Goal: Transaction & Acquisition: Purchase product/service

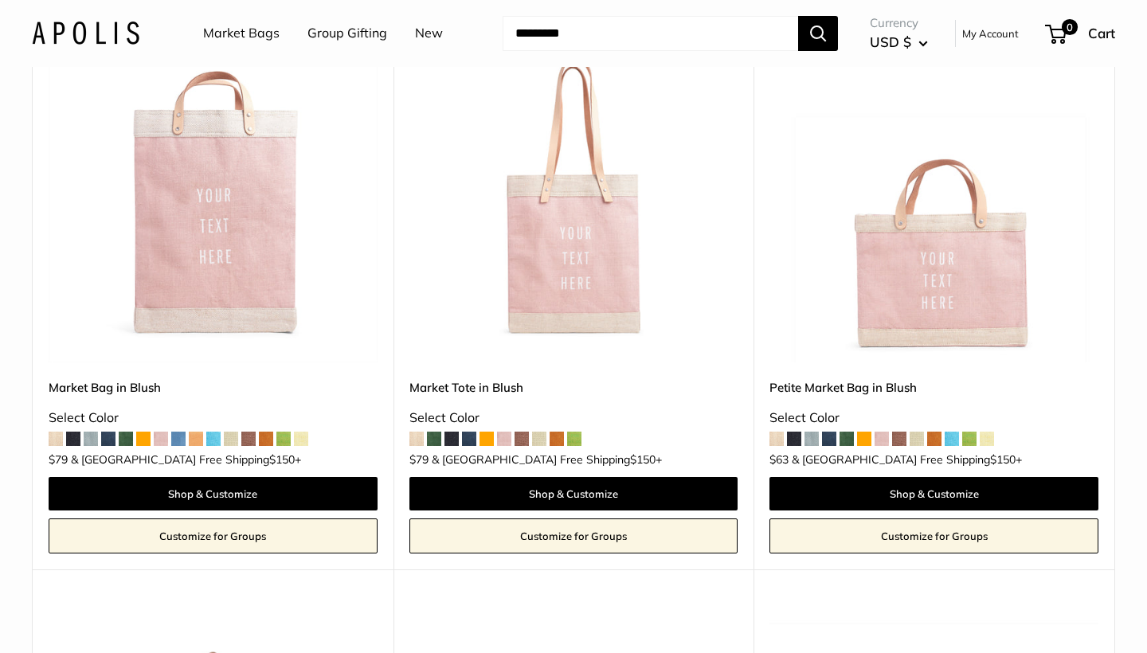
scroll to position [231, 0]
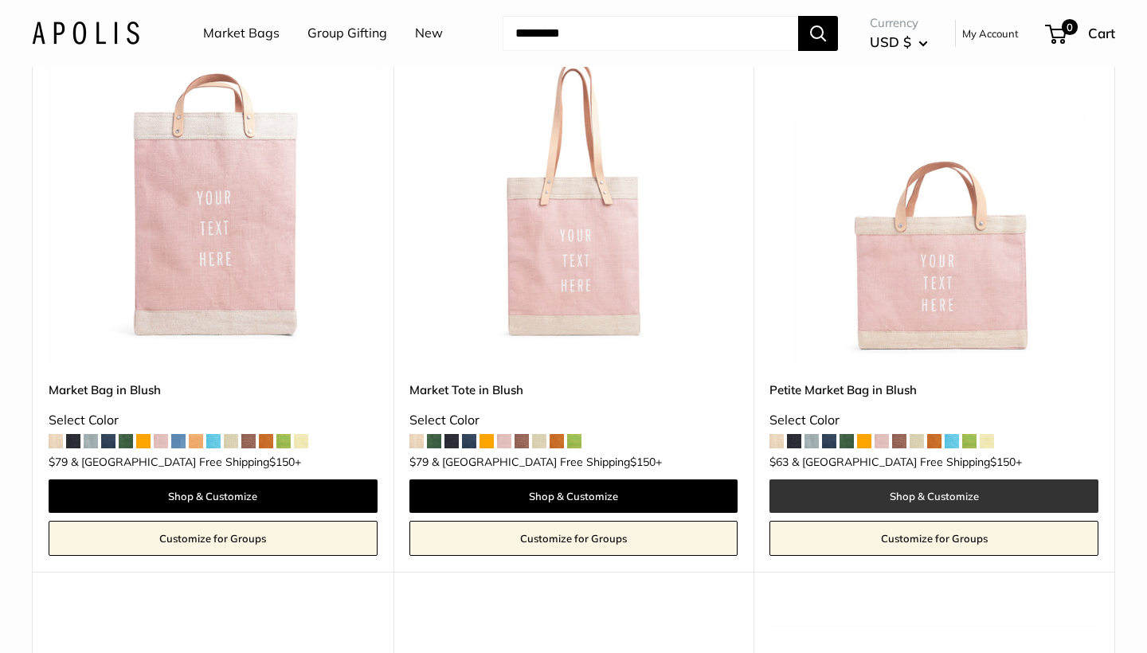
click at [906, 491] on link "Shop & Customize" at bounding box center [933, 495] width 329 height 33
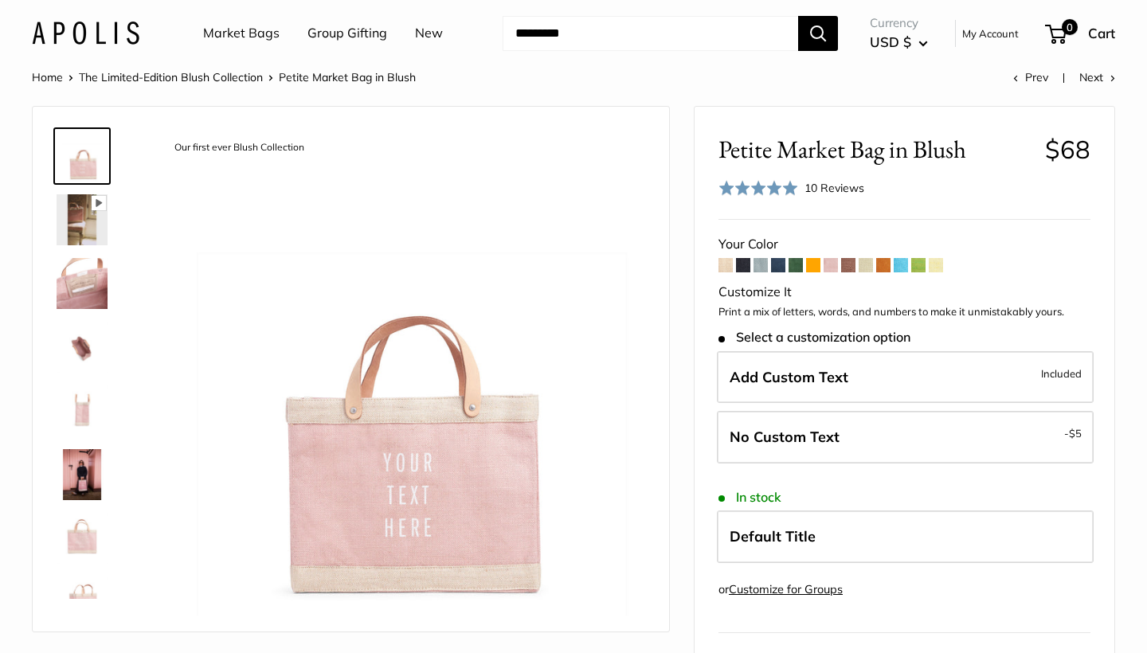
click at [94, 264] on img at bounding box center [82, 283] width 51 height 51
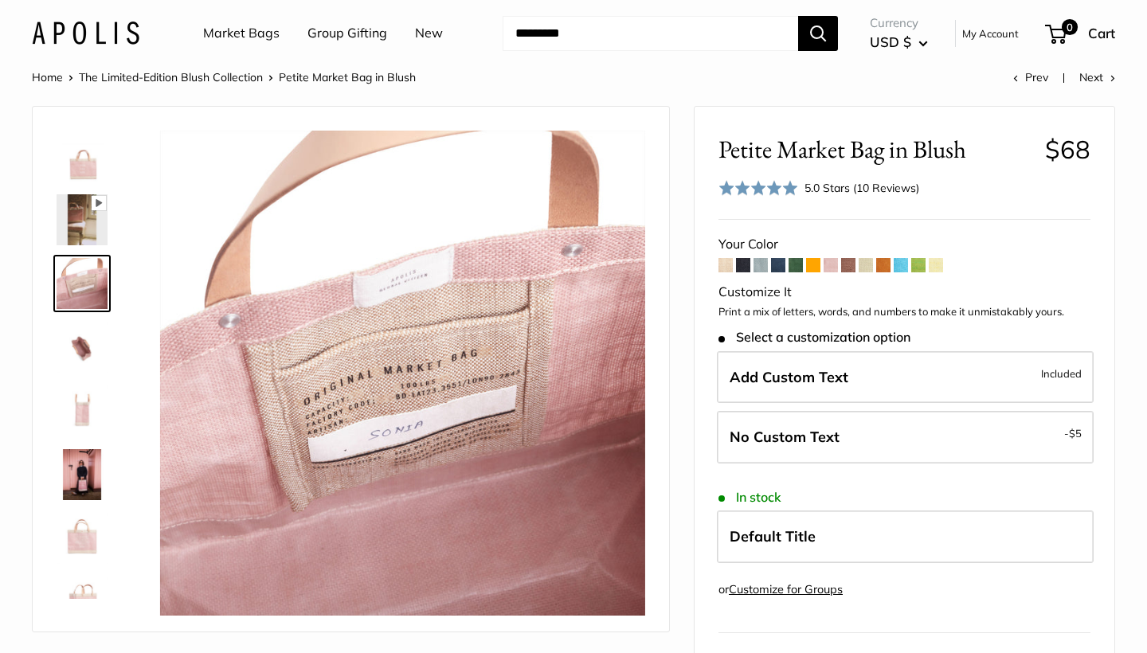
click at [93, 352] on img at bounding box center [82, 347] width 51 height 51
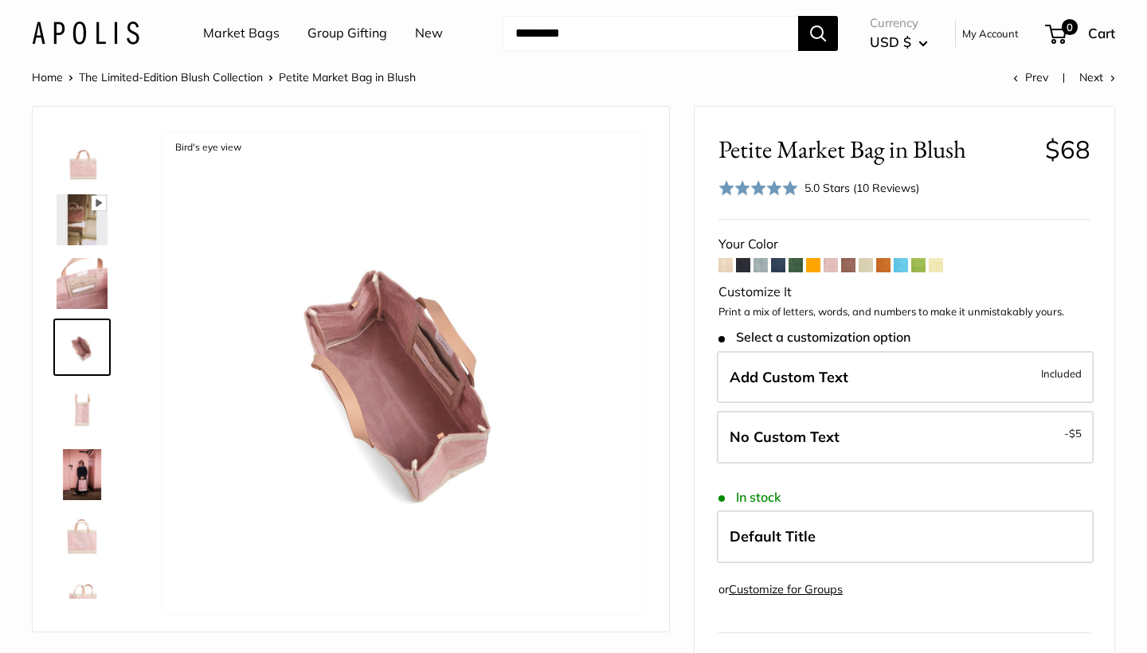
click at [83, 399] on img at bounding box center [82, 410] width 51 height 51
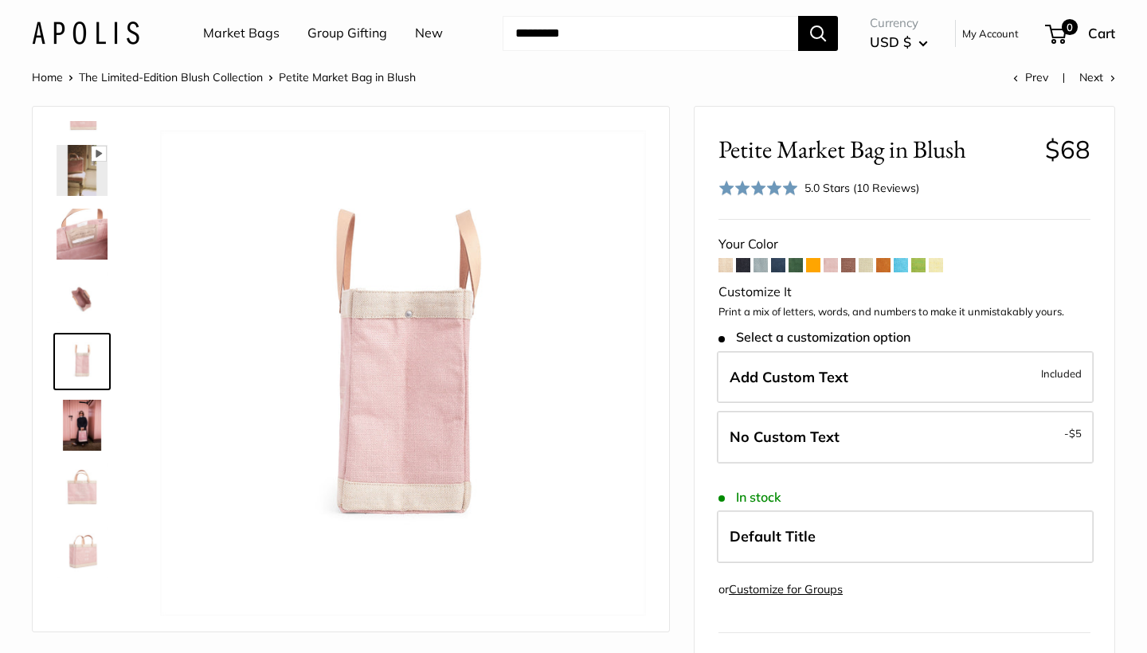
click at [84, 433] on img at bounding box center [82, 425] width 51 height 51
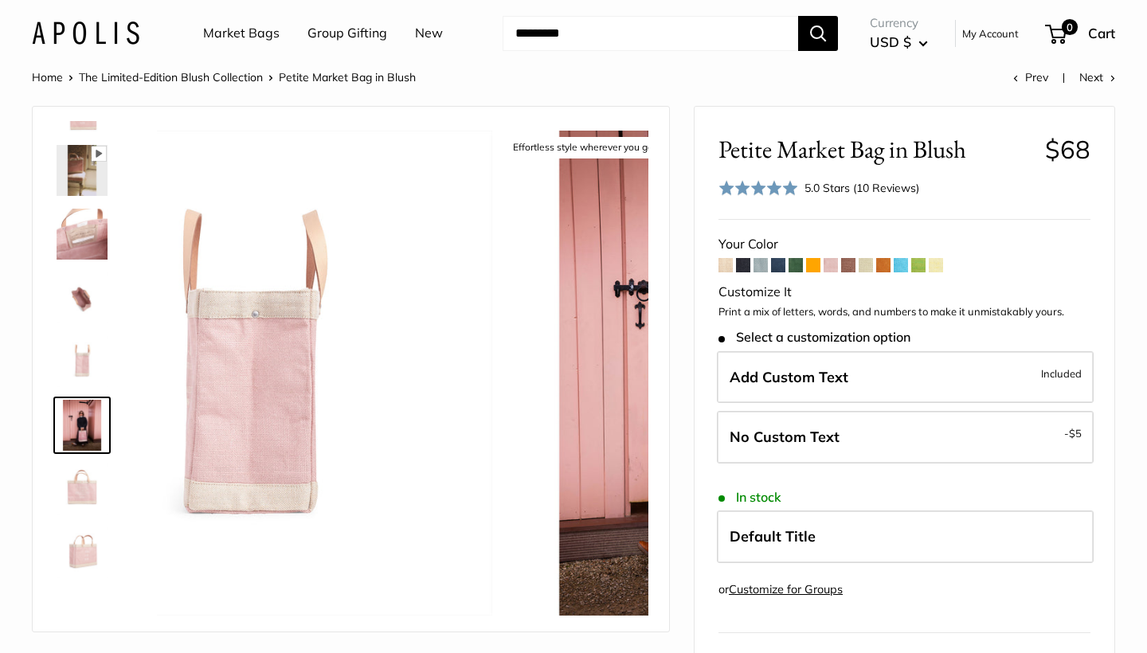
scroll to position [102, 0]
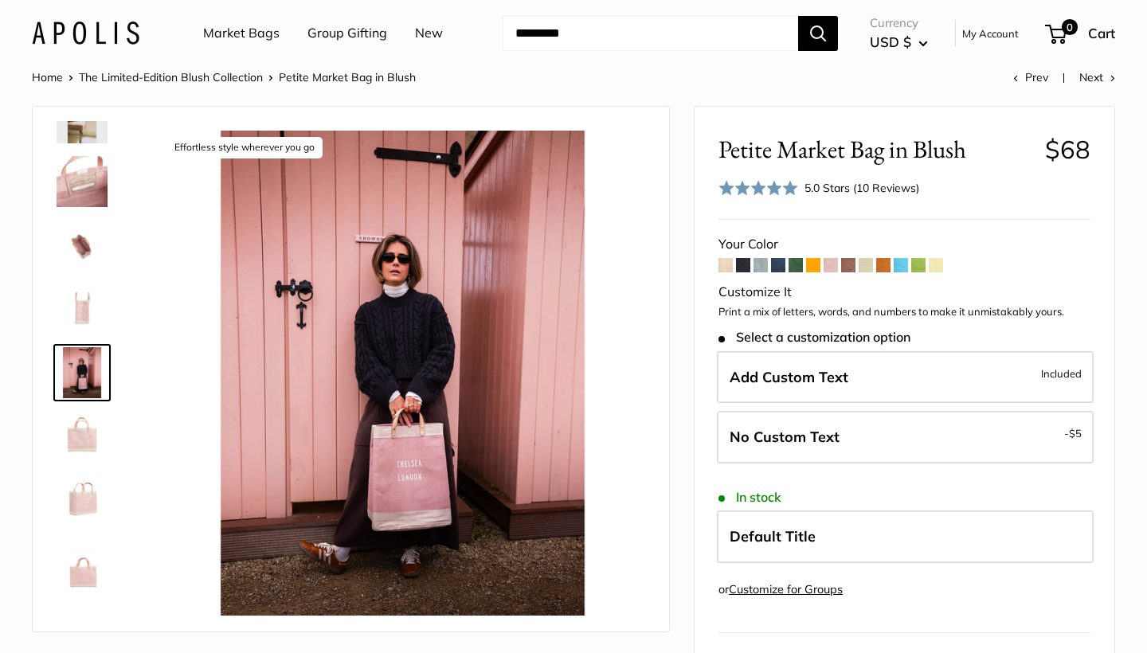
click at [81, 444] on img at bounding box center [82, 436] width 51 height 51
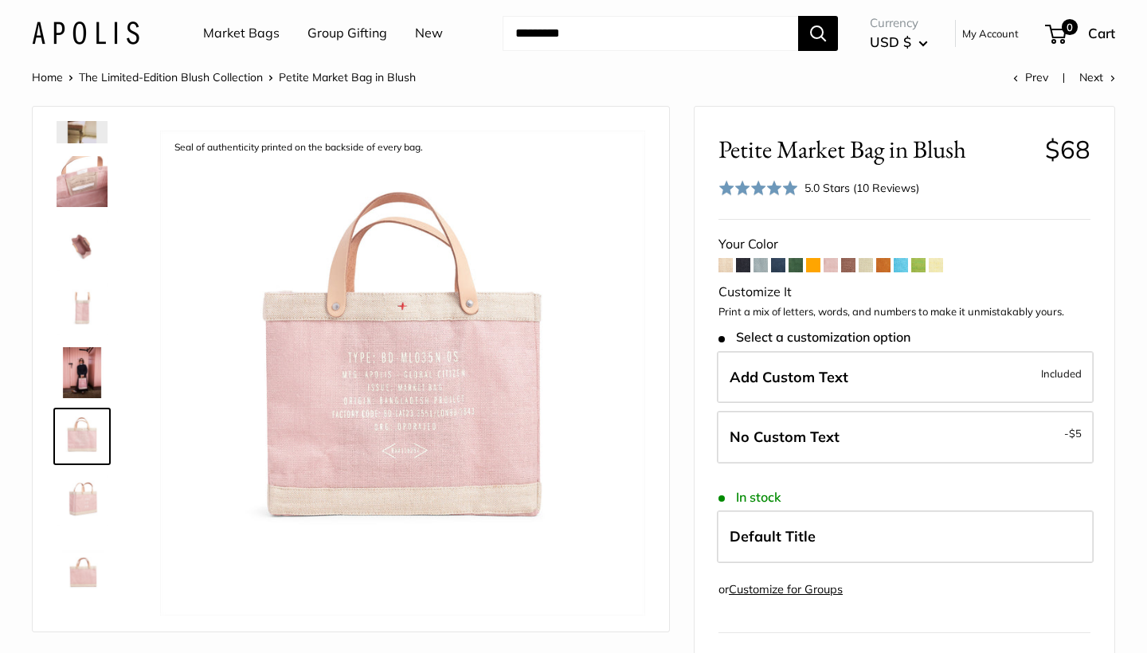
click at [80, 500] on img at bounding box center [82, 500] width 51 height 51
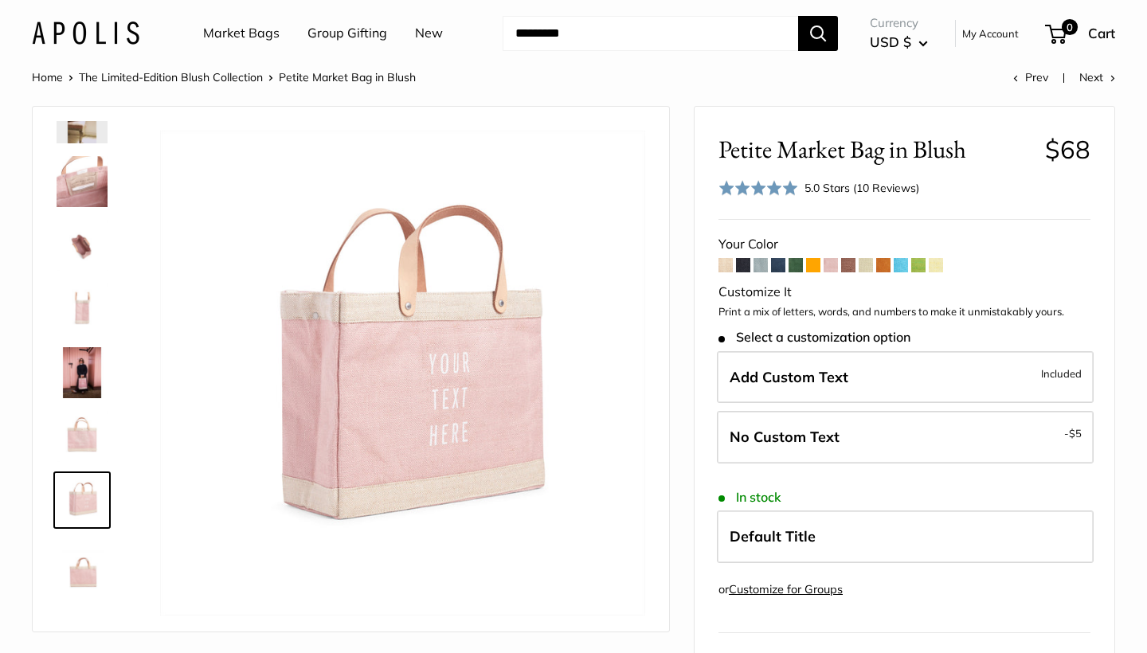
click at [83, 569] on img at bounding box center [82, 563] width 51 height 51
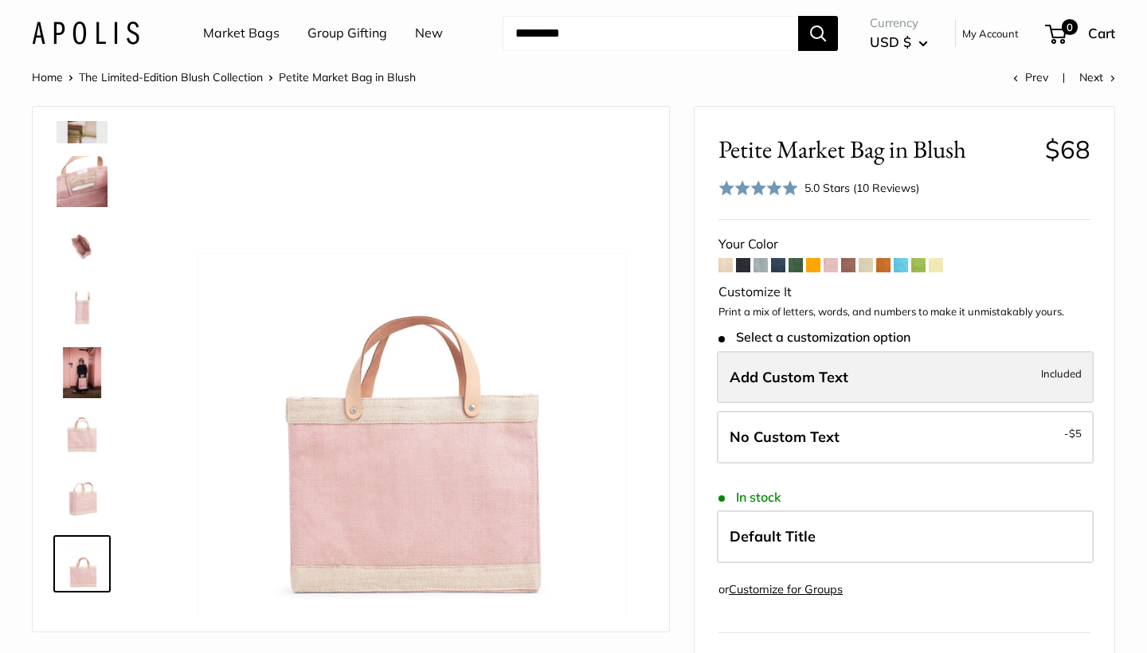
click at [813, 386] on label "Add Custom Text Included" at bounding box center [905, 377] width 377 height 53
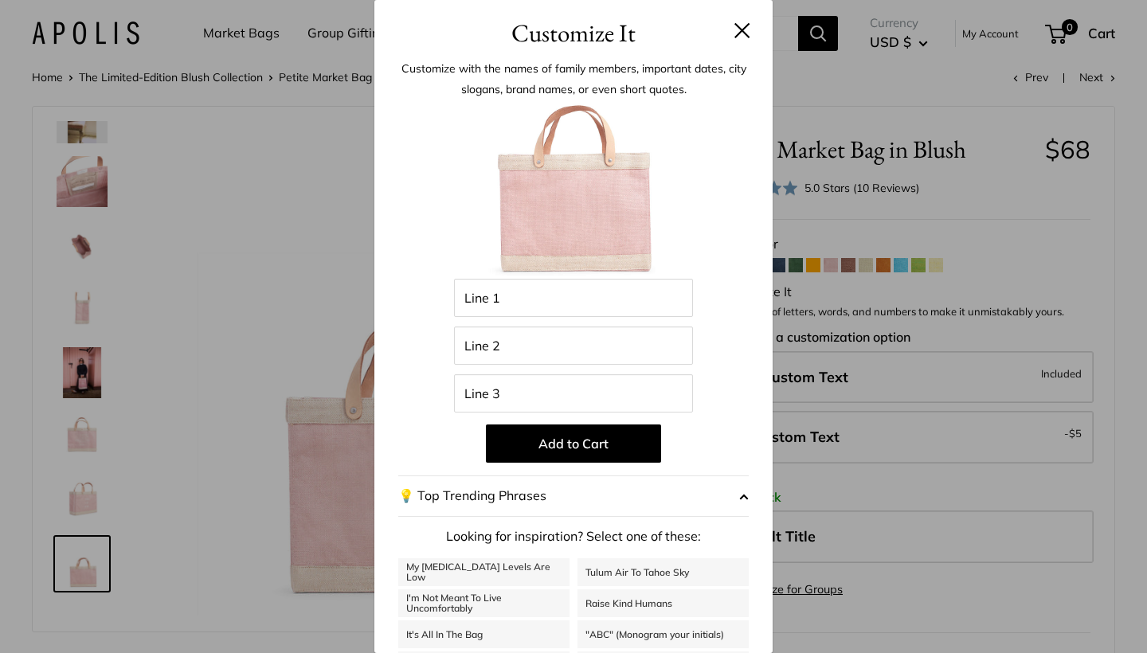
click at [738, 33] on button at bounding box center [742, 30] width 16 height 16
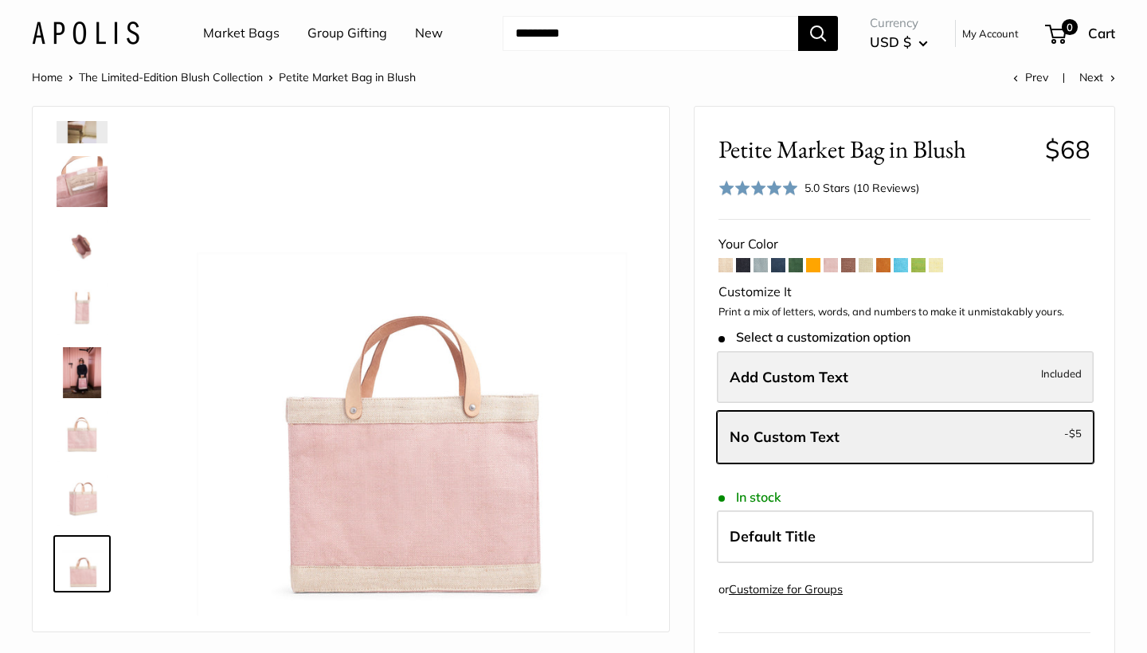
click at [778, 381] on span "Add Custom Text" at bounding box center [788, 377] width 119 height 18
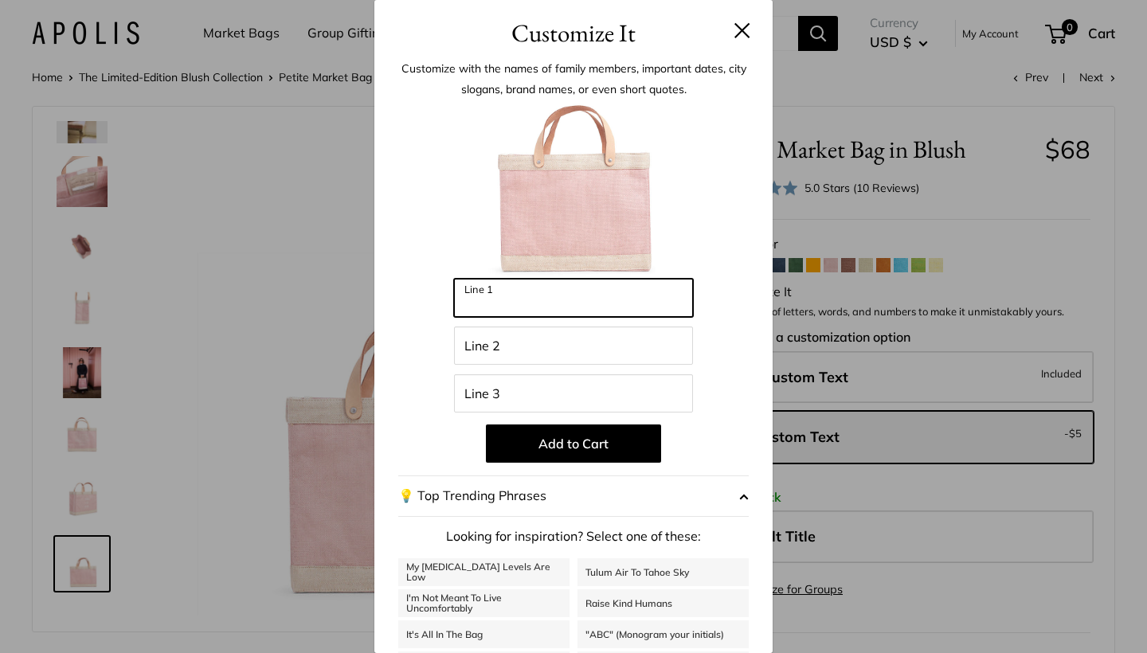
click at [646, 301] on input "Line 1" at bounding box center [573, 298] width 239 height 38
type input "**********"
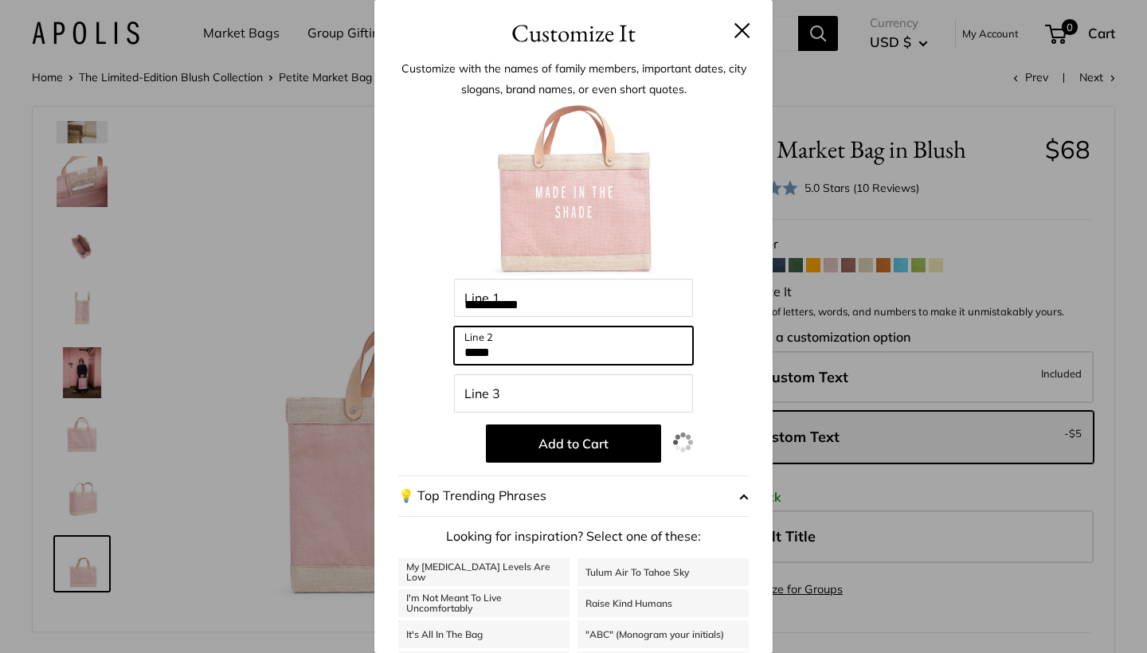
type input "*****"
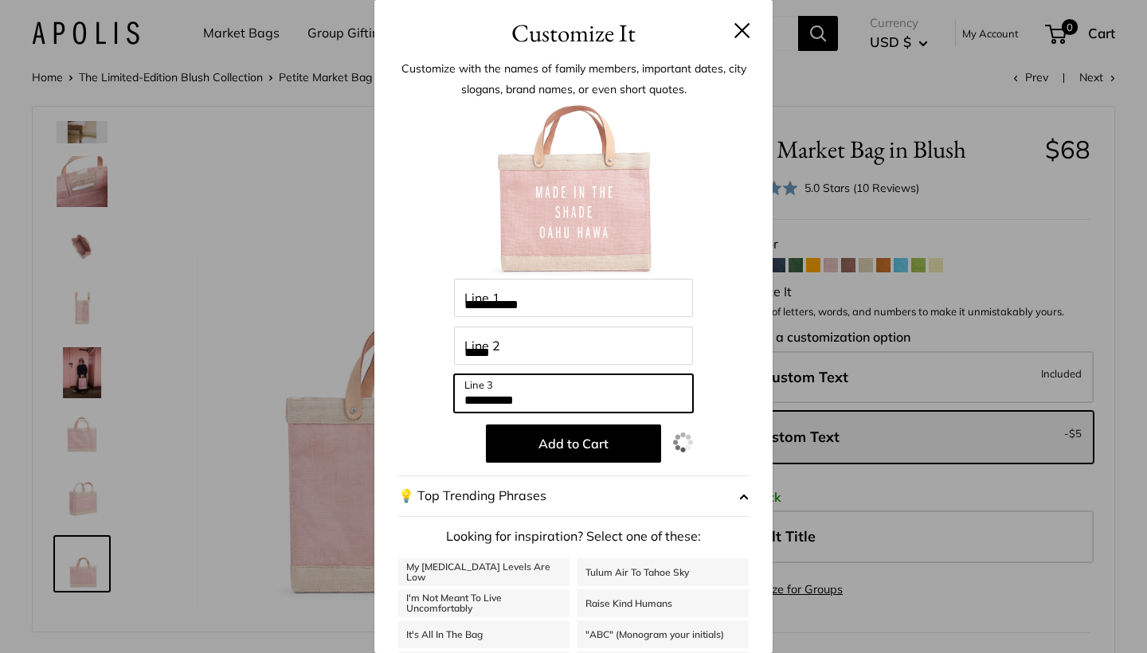
type input "**********"
